Goal: Task Accomplishment & Management: Manage account settings

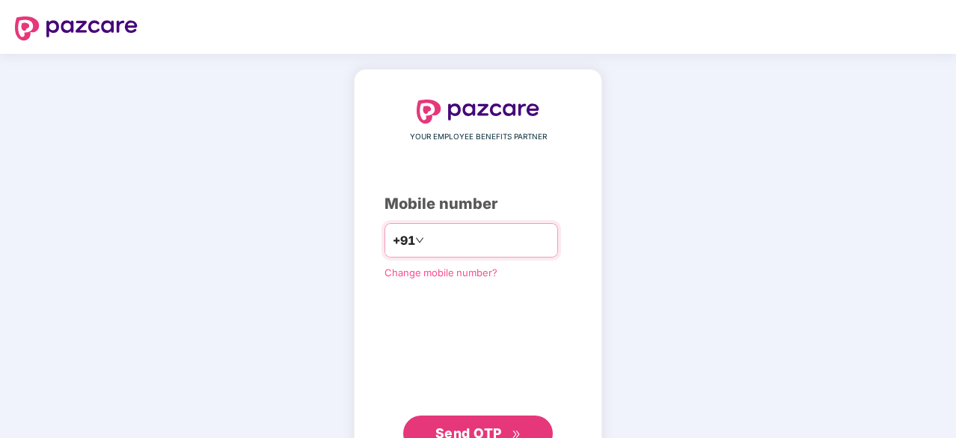
click at [432, 235] on input "number" at bounding box center [488, 240] width 123 height 24
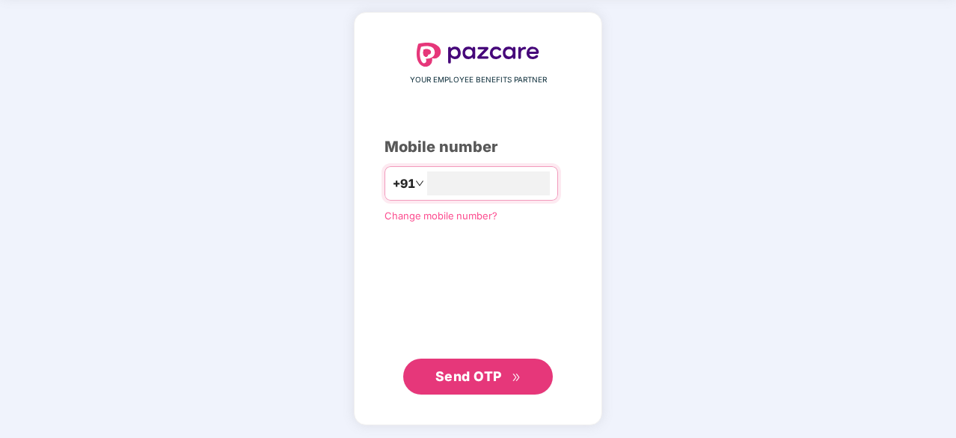
type input "**********"
click at [500, 396] on div "**********" at bounding box center [478, 218] width 248 height 411
click at [500, 376] on span "Send OTP" at bounding box center [468, 375] width 67 height 16
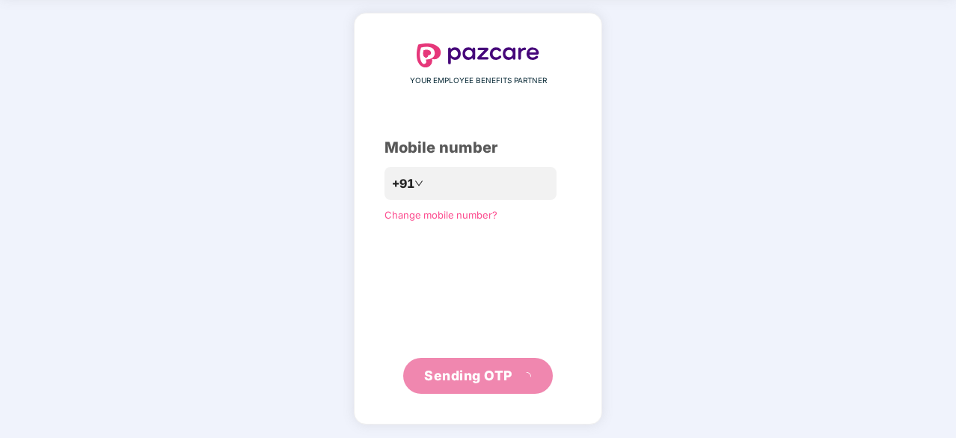
scroll to position [49, 0]
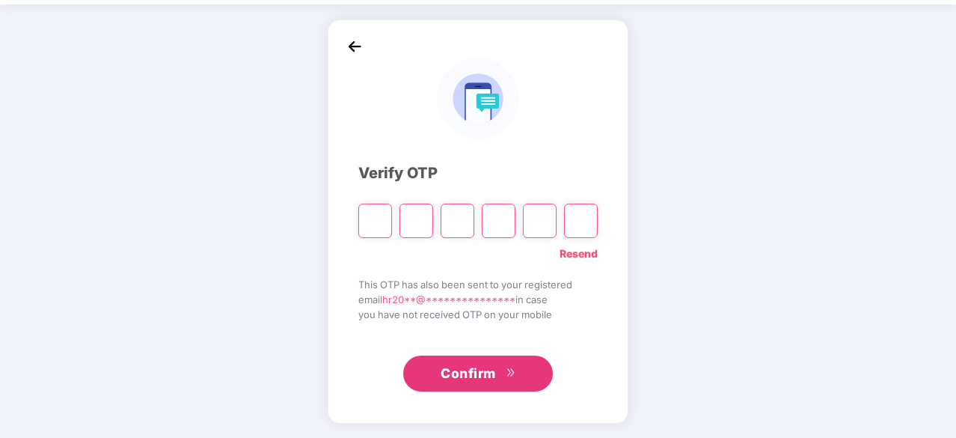
type input "*"
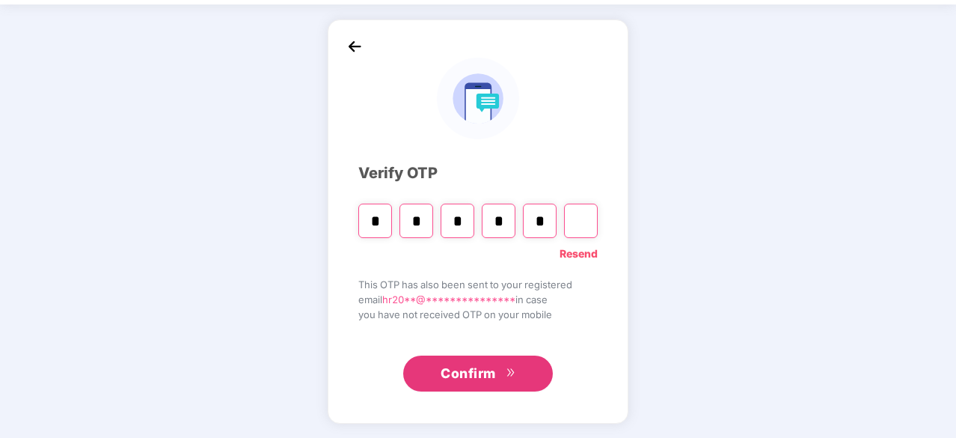
type input "*"
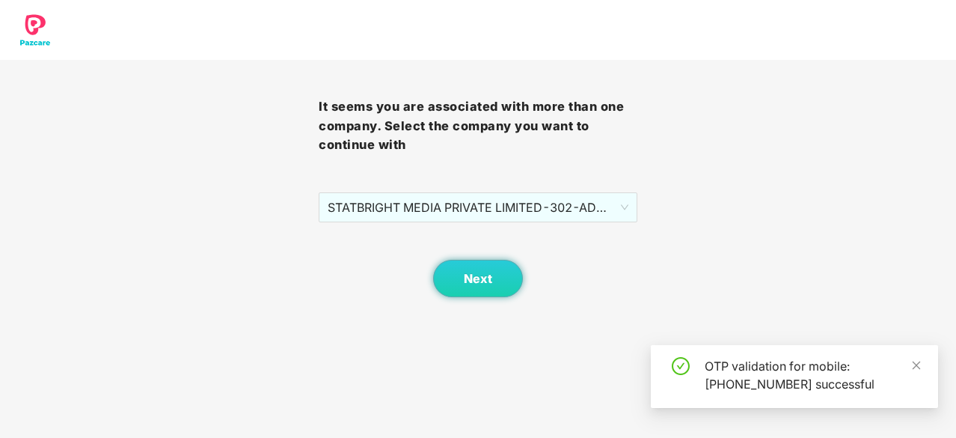
click at [479, 222] on div "STATBRIGHT MEDIA PRIVATE LIMITED - 302 - ADMIN" at bounding box center [478, 207] width 319 height 30
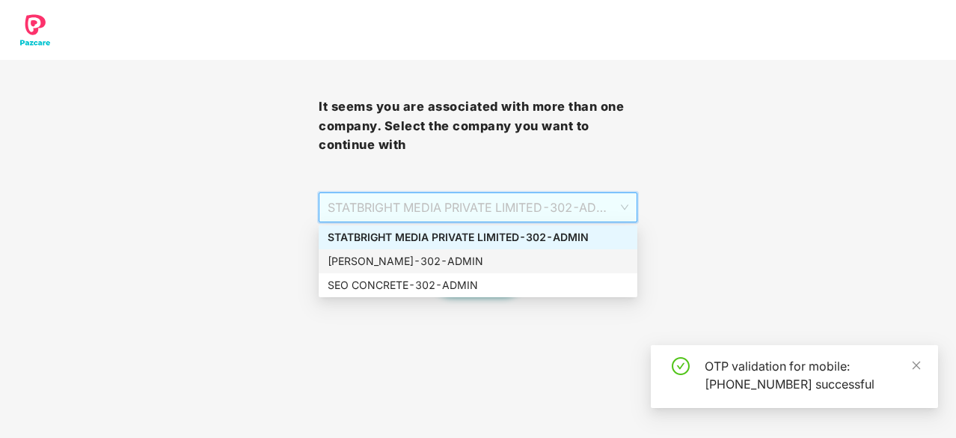
click at [443, 260] on div "[PERSON_NAME] - 302 - ADMIN" at bounding box center [478, 261] width 301 height 16
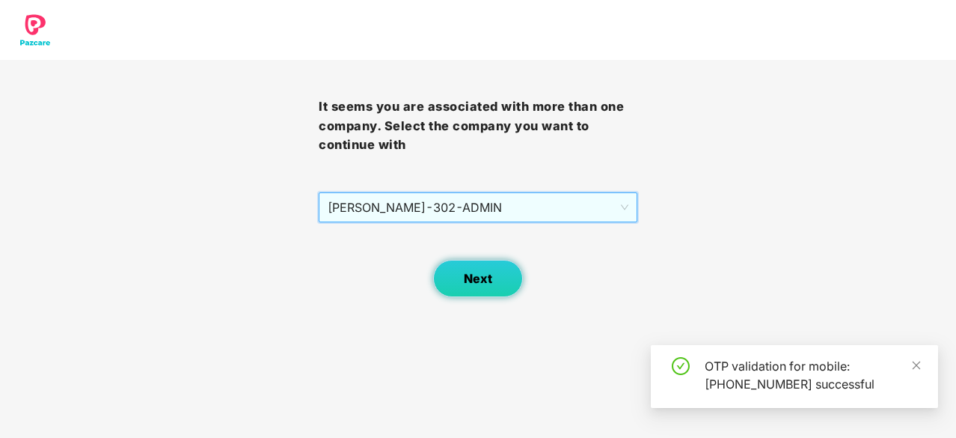
click at [471, 271] on span "Next" at bounding box center [478, 278] width 28 height 14
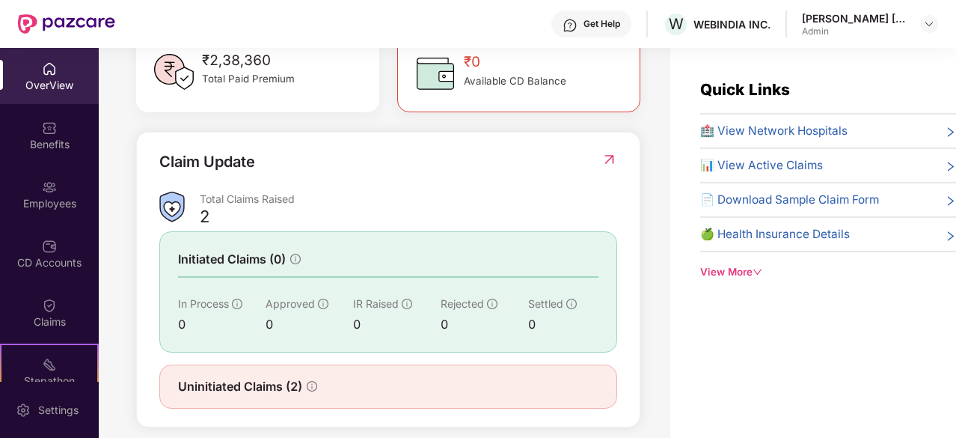
scroll to position [485, 0]
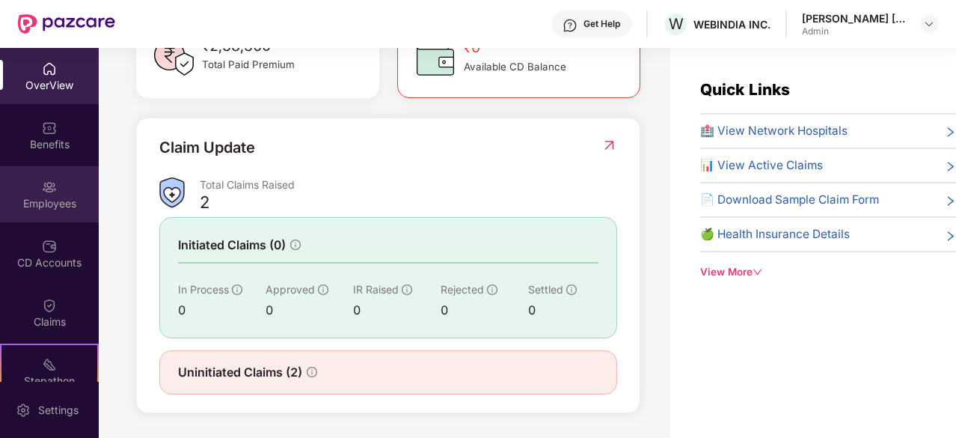
click at [52, 201] on div "Employees" at bounding box center [49, 203] width 99 height 15
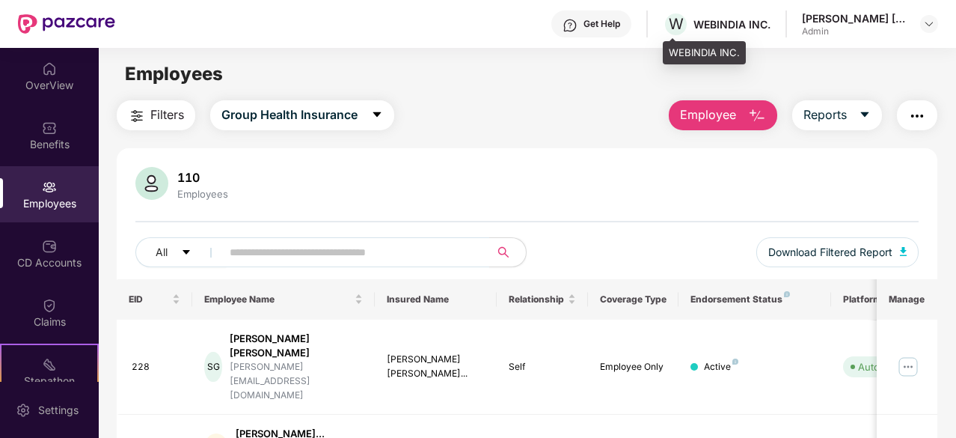
click at [748, 21] on div "WEBINDIA INC." at bounding box center [731, 24] width 77 height 14
drag, startPoint x: 769, startPoint y: 37, endPoint x: 798, endPoint y: 19, distance: 33.9
click at [770, 37] on div "Get Help W WEBINDIA INC. [PERSON_NAME] [PERSON_NAME] Admin" at bounding box center [526, 24] width 823 height 48
click at [820, 16] on div "[PERSON_NAME] [PERSON_NAME]" at bounding box center [854, 18] width 105 height 14
click at [724, 28] on div "WEBINDIA INC." at bounding box center [731, 24] width 77 height 14
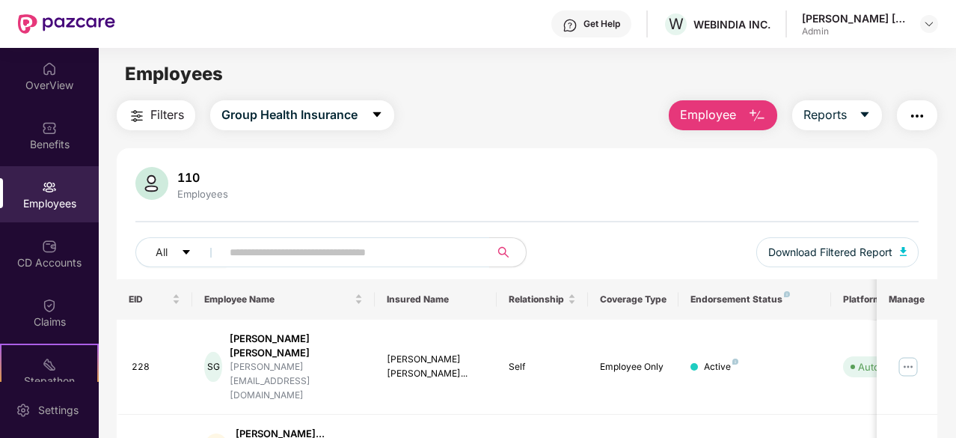
click at [939, 21] on header "Get Help W WEBINDIA INC. [PERSON_NAME] [PERSON_NAME] Admin" at bounding box center [478, 24] width 956 height 48
click at [938, 21] on header "Get Help W WEBINDIA INC. [PERSON_NAME] [PERSON_NAME] Admin" at bounding box center [478, 24] width 956 height 48
click at [934, 20] on img at bounding box center [929, 24] width 12 height 12
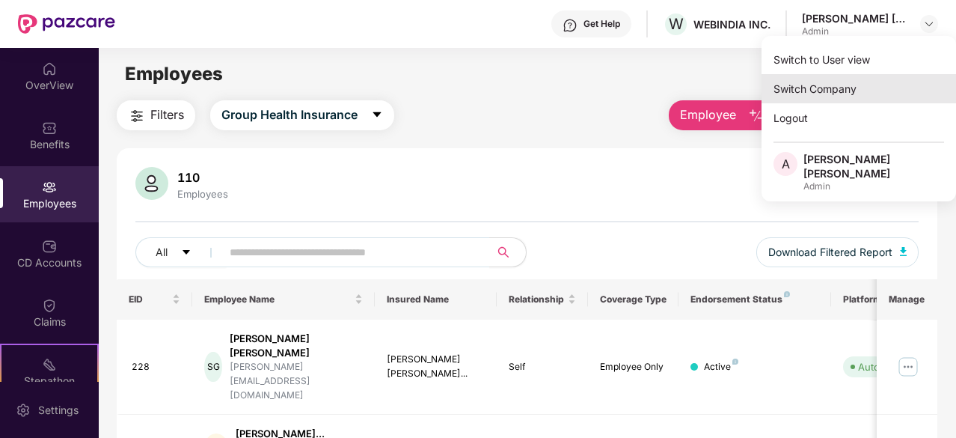
click at [826, 90] on div "Switch Company" at bounding box center [858, 88] width 194 height 29
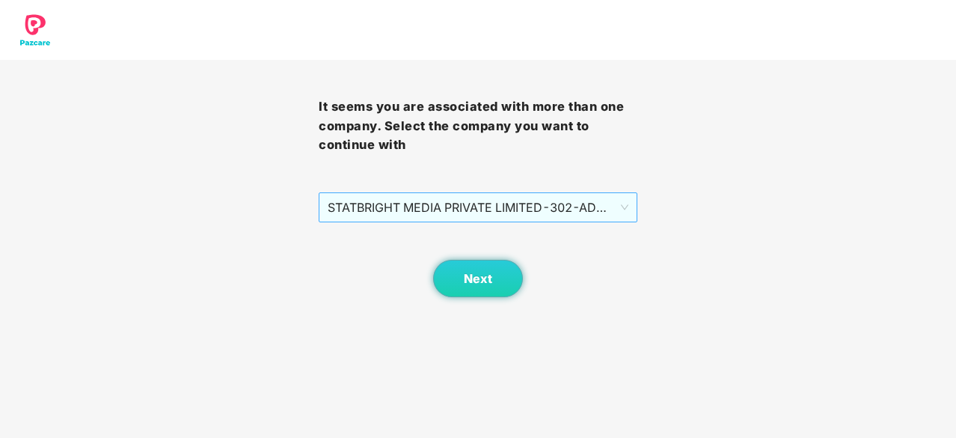
click at [396, 210] on span "STATBRIGHT MEDIA PRIVATE LIMITED - 302 - ADMIN" at bounding box center [478, 207] width 301 height 28
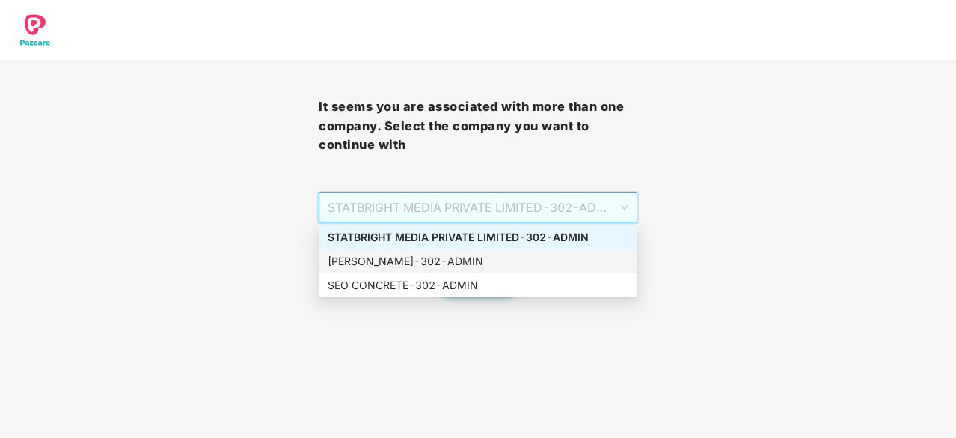
click at [404, 260] on div "[PERSON_NAME] - 302 - ADMIN" at bounding box center [478, 261] width 301 height 16
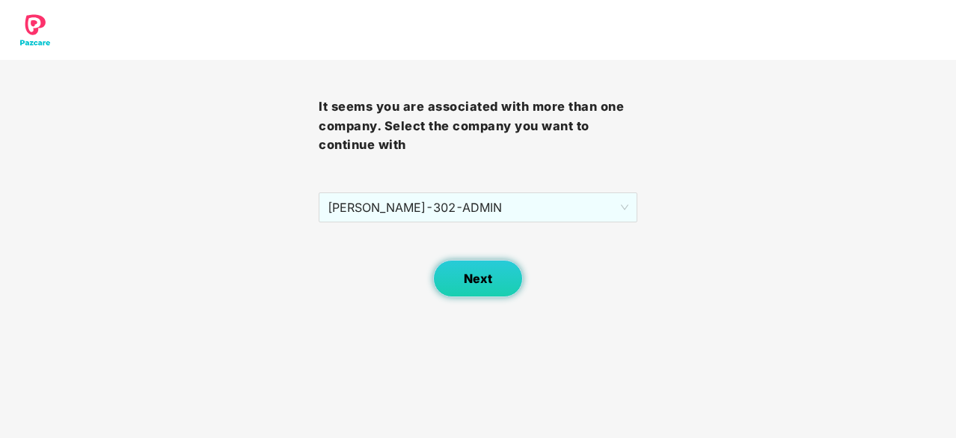
click at [473, 283] on span "Next" at bounding box center [478, 278] width 28 height 14
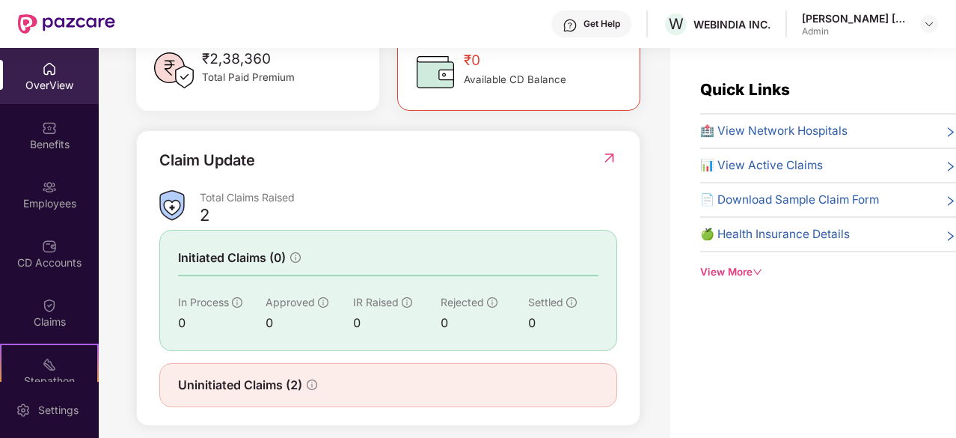
scroll to position [485, 0]
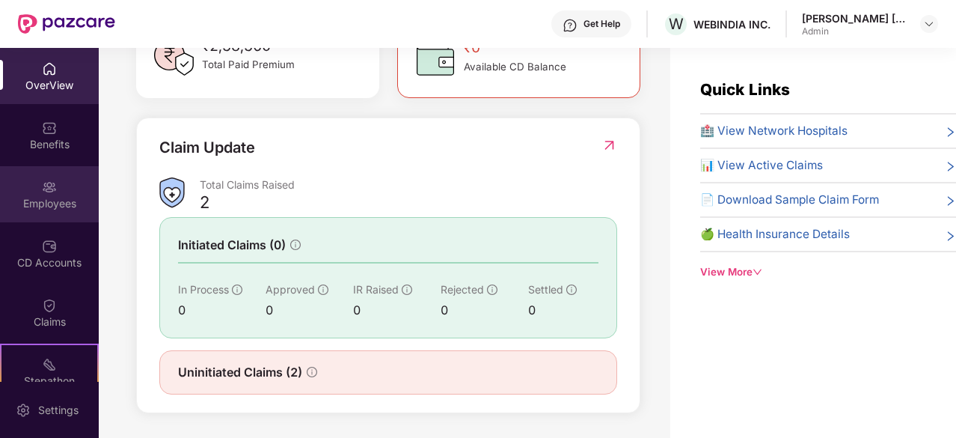
click at [49, 203] on div "Employees" at bounding box center [49, 203] width 99 height 15
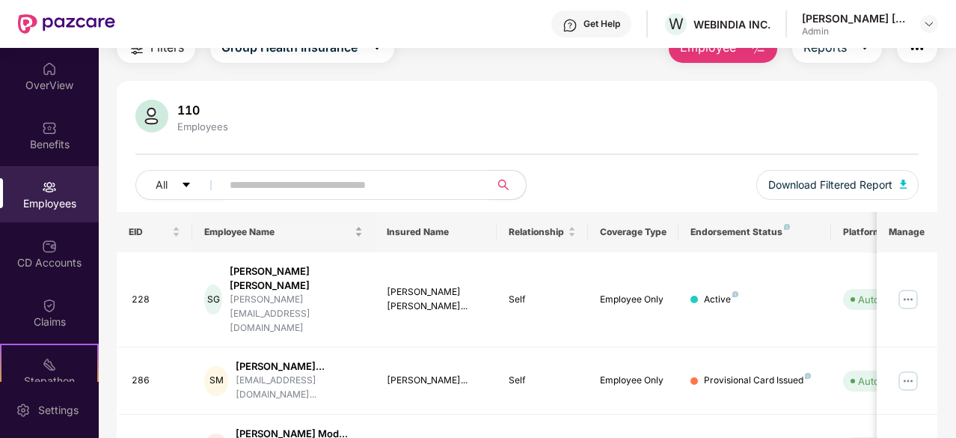
scroll to position [75, 0]
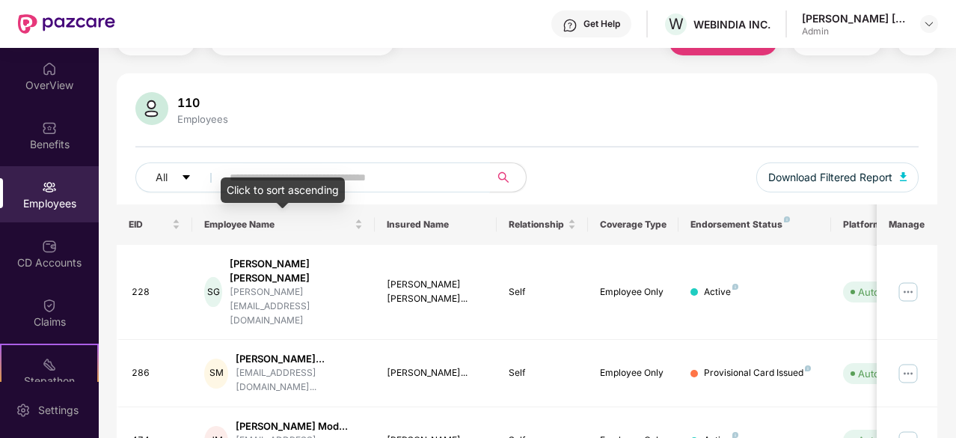
click at [328, 174] on input "text" at bounding box center [350, 177] width 240 height 22
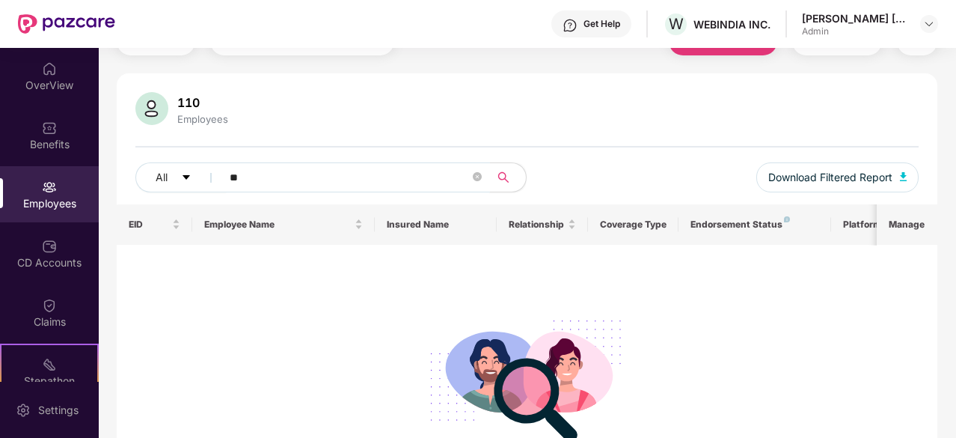
type input "*"
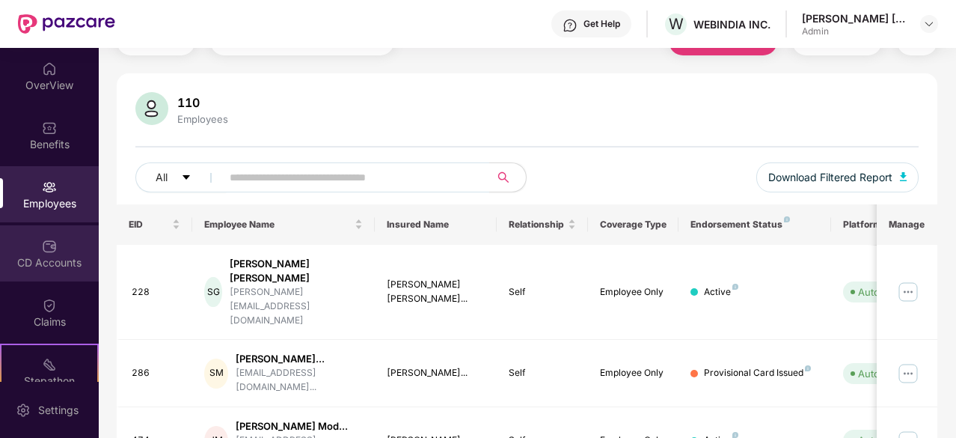
click at [61, 254] on div "CD Accounts" at bounding box center [49, 253] width 99 height 56
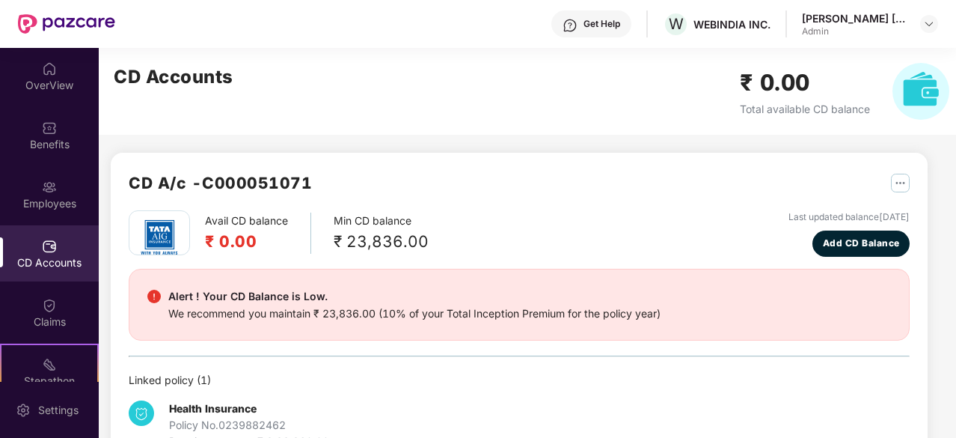
click at [827, 14] on div "[PERSON_NAME] [PERSON_NAME]" at bounding box center [854, 18] width 105 height 14
click at [762, 21] on div "WEBINDIA INC." at bounding box center [731, 24] width 77 height 14
click at [942, 25] on header "Get Help W WEBINDIA INC. [PERSON_NAME] [PERSON_NAME] Admin" at bounding box center [478, 24] width 956 height 48
click at [930, 19] on img at bounding box center [929, 24] width 12 height 12
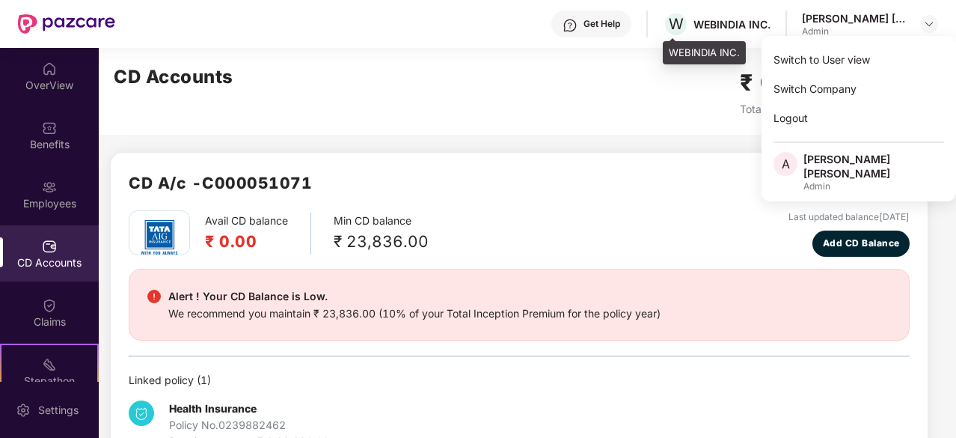
click at [702, 31] on div "W WEBINDIA INC." at bounding box center [717, 24] width 108 height 26
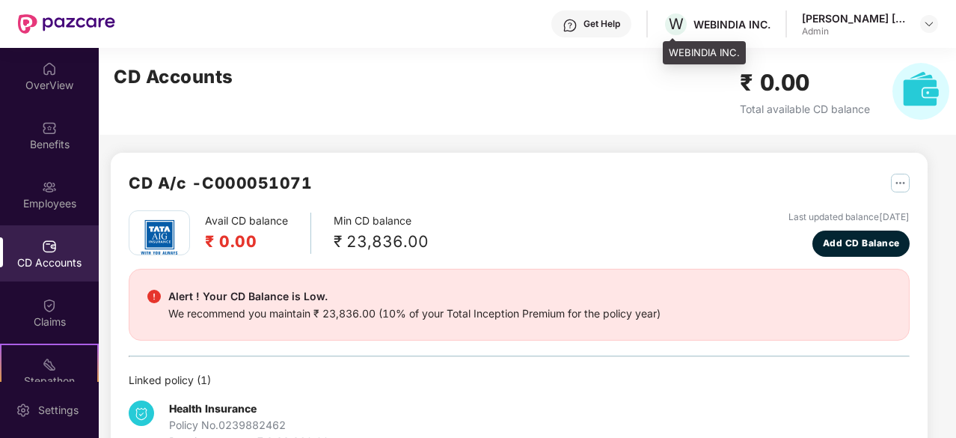
click at [716, 26] on div "WEBINDIA INC." at bounding box center [731, 24] width 77 height 14
click at [936, 11] on div "[PERSON_NAME] [PERSON_NAME] Admin" at bounding box center [870, 24] width 136 height 26
click at [928, 22] on img at bounding box center [929, 24] width 12 height 12
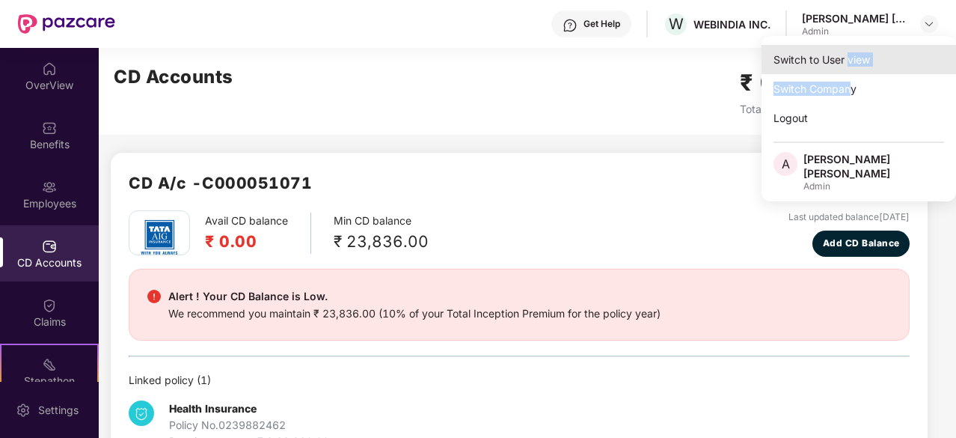
drag, startPoint x: 853, startPoint y: 79, endPoint x: 850, endPoint y: 59, distance: 20.3
click at [850, 59] on div "Switch to User view Switch Company Logout A [PERSON_NAME] [PERSON_NAME] Admin" at bounding box center [858, 118] width 194 height 165
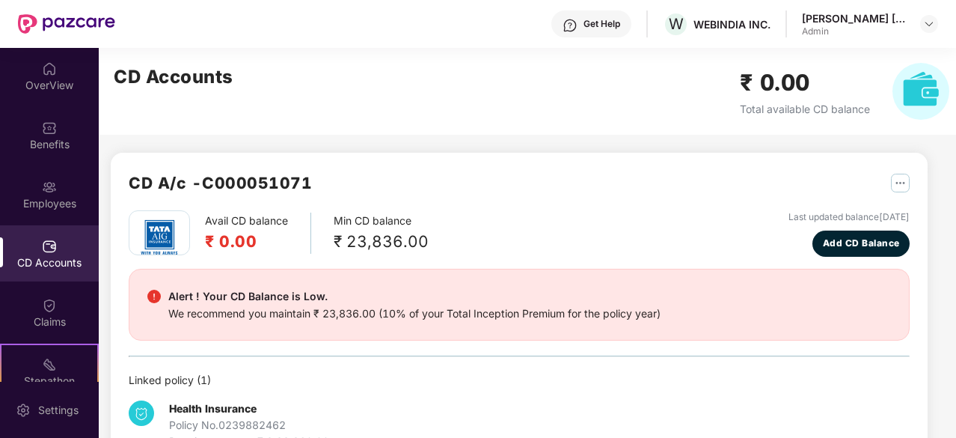
click at [832, 57] on div "CD Accounts ₹ 0.00 Total available CD balance" at bounding box center [531, 91] width 865 height 87
click at [877, 23] on div "[PERSON_NAME] [PERSON_NAME]" at bounding box center [854, 18] width 105 height 14
click at [935, 14] on div "[PERSON_NAME] [PERSON_NAME] Admin" at bounding box center [870, 24] width 136 height 26
click at [921, 26] on div at bounding box center [929, 24] width 18 height 18
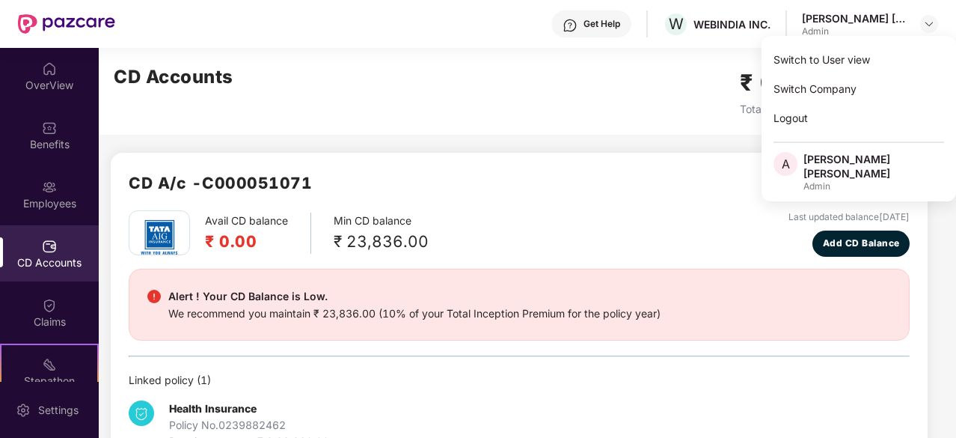
click at [468, 171] on div "CD A/c - C000051071" at bounding box center [519, 191] width 781 height 40
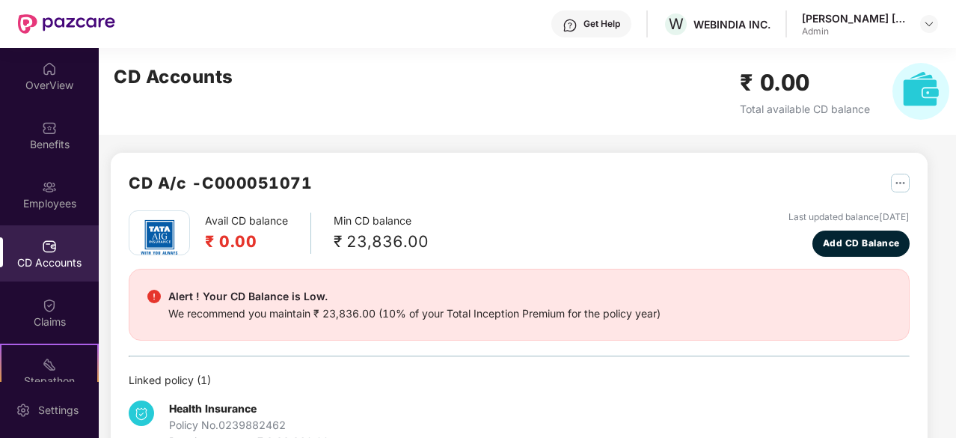
click at [527, 182] on div "CD A/c - C000051071" at bounding box center [519, 191] width 781 height 40
click at [49, 249] on img at bounding box center [49, 246] width 15 height 15
click at [66, 209] on div "Employees" at bounding box center [49, 203] width 99 height 15
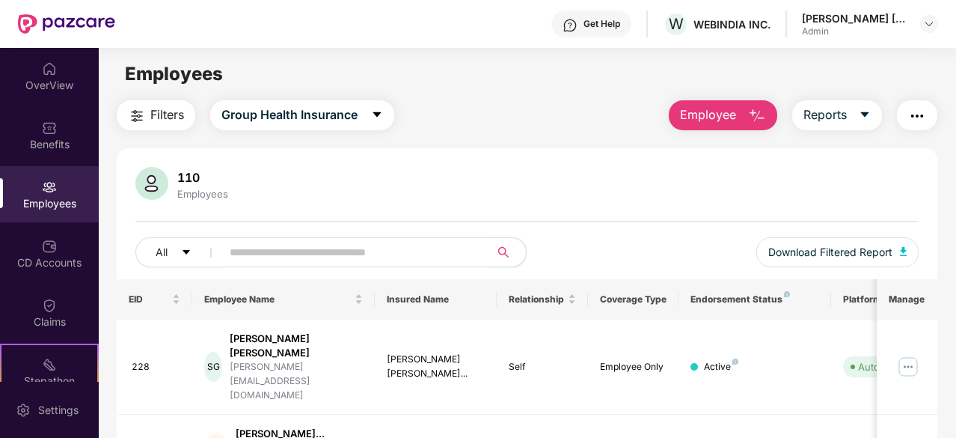
click at [280, 247] on input "text" at bounding box center [350, 252] width 240 height 22
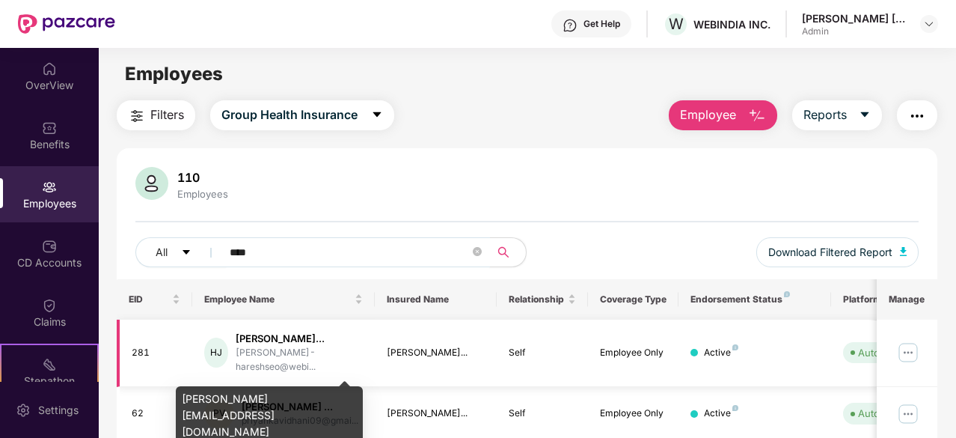
type input "****"
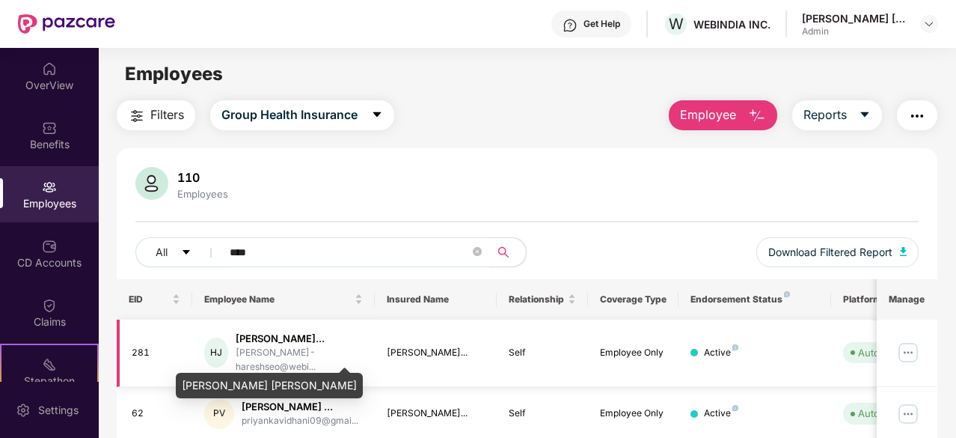
click at [275, 346] on div "[PERSON_NAME]..." at bounding box center [299, 338] width 127 height 14
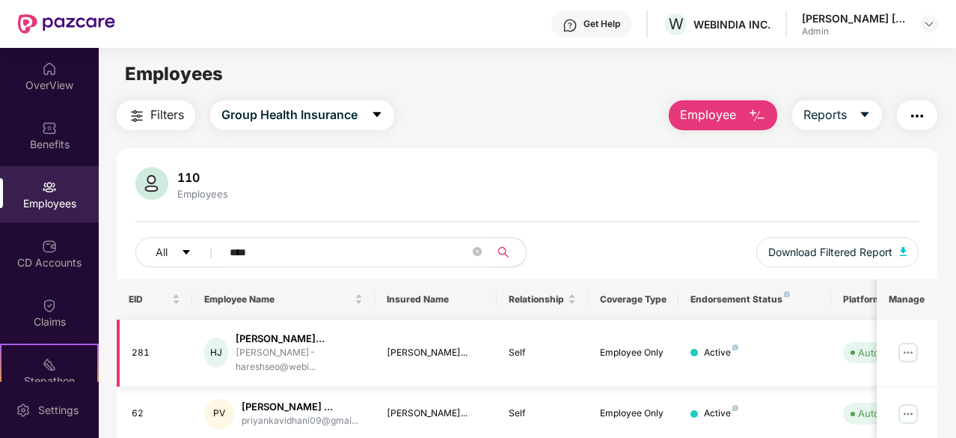
click at [905, 354] on img at bounding box center [908, 352] width 24 height 24
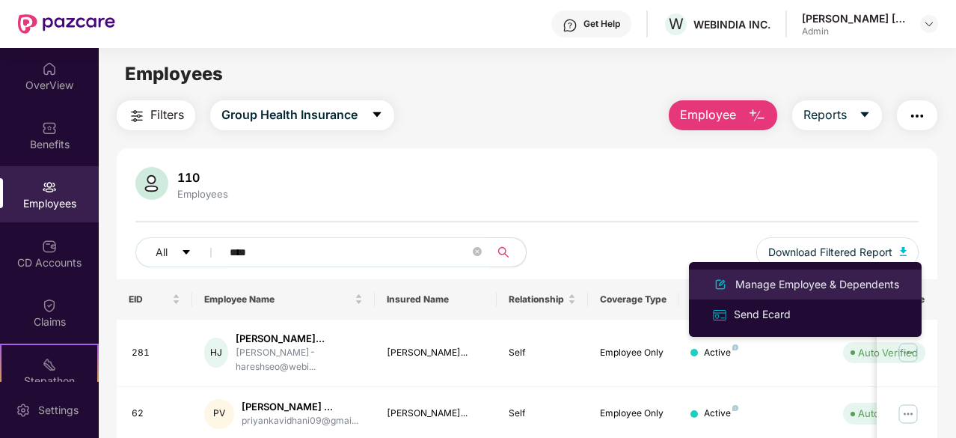
click at [749, 289] on div "Manage Employee & Dependents" at bounding box center [817, 284] width 170 height 16
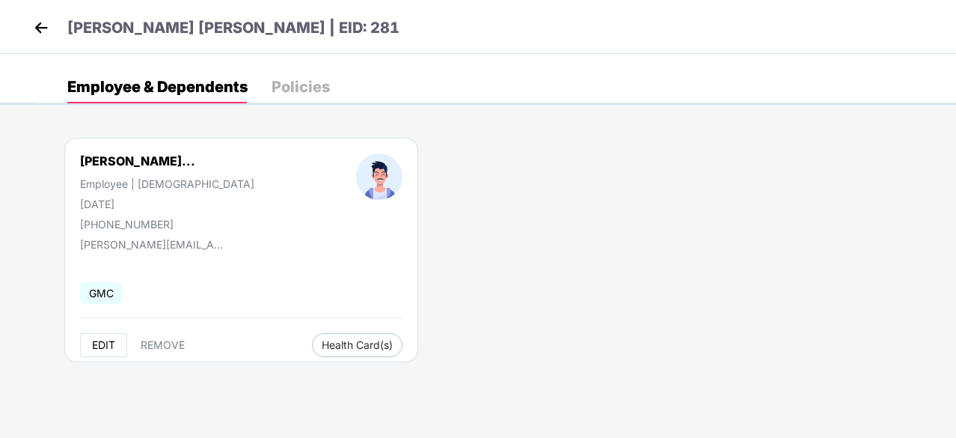
click at [96, 342] on span "EDIT" at bounding box center [103, 345] width 23 height 12
select select "****"
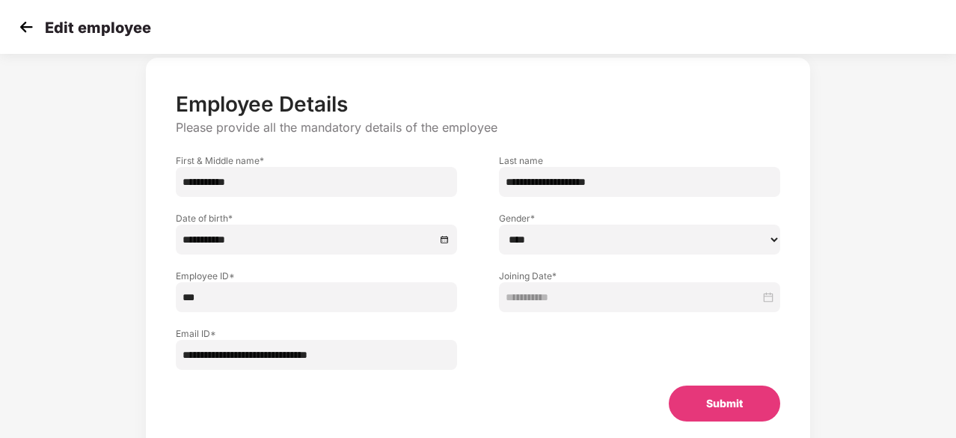
scroll to position [75, 0]
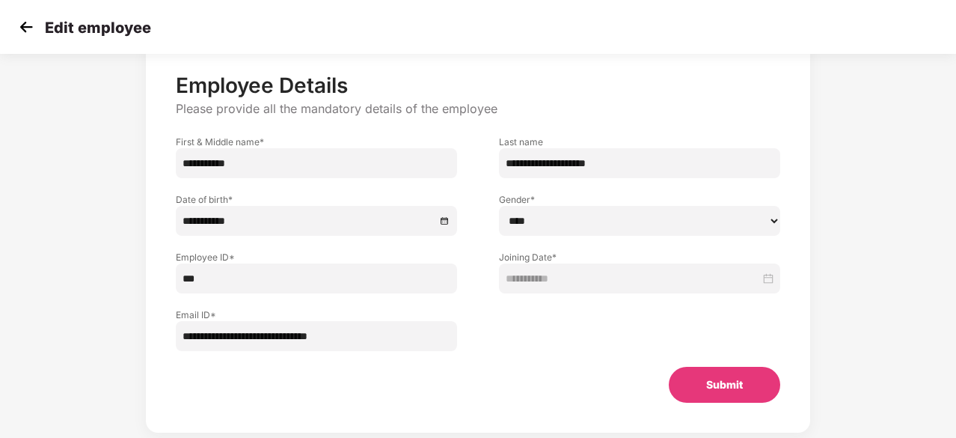
click at [405, 325] on input "**********" at bounding box center [316, 336] width 281 height 30
drag, startPoint x: 405, startPoint y: 327, endPoint x: 160, endPoint y: 325, distance: 244.6
click at [160, 325] on div "**********" at bounding box center [316, 322] width 323 height 58
paste input "**********"
type input "**********"
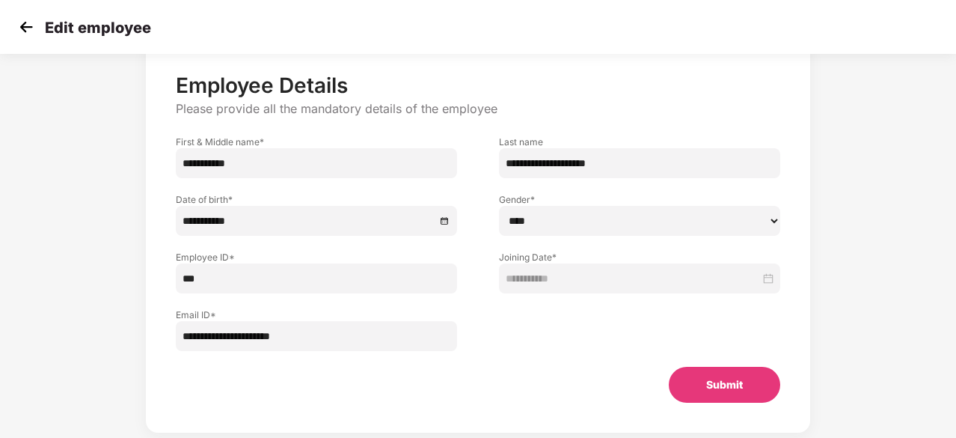
click at [736, 389] on button "Submit" at bounding box center [724, 384] width 111 height 36
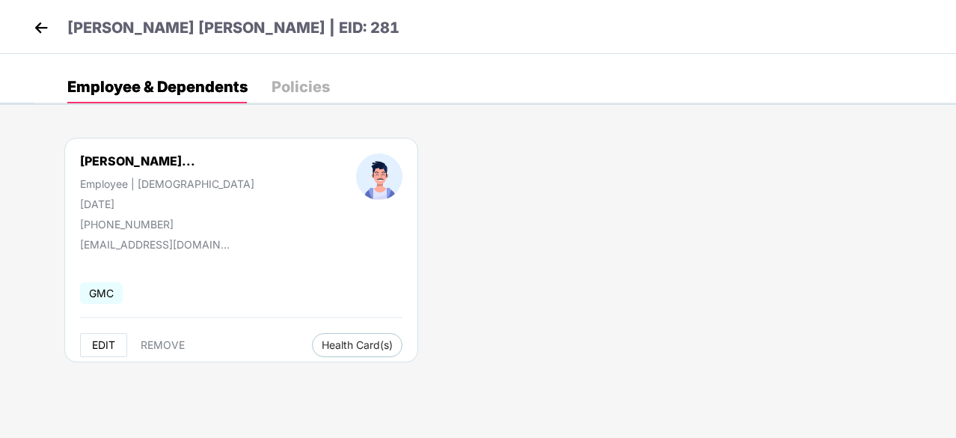
click at [106, 340] on span "EDIT" at bounding box center [103, 345] width 23 height 12
select select "****"
